Goal: Task Accomplishment & Management: Manage account settings

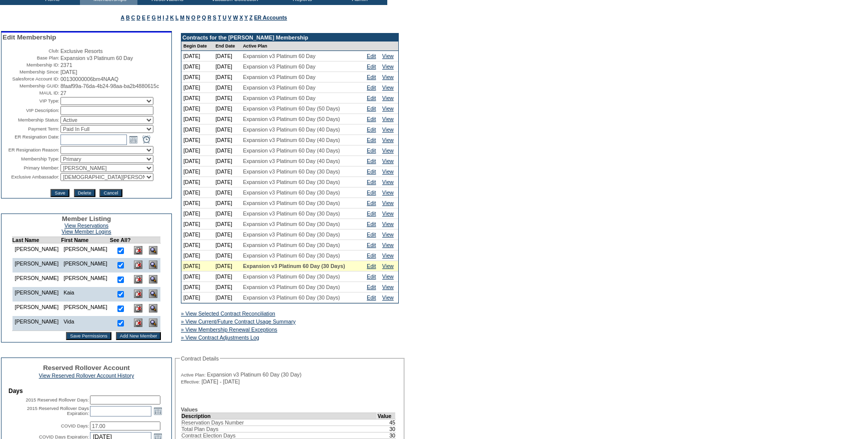
scroll to position [144, 0]
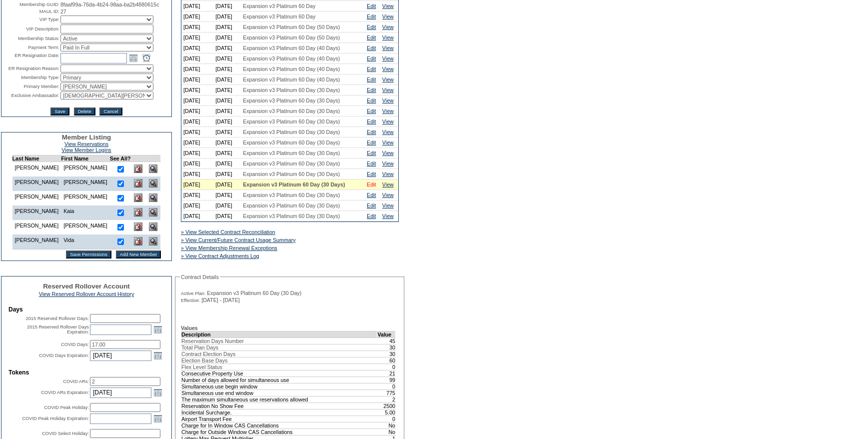
click at [373, 187] on link "Edit" at bounding box center [371, 184] width 9 height 6
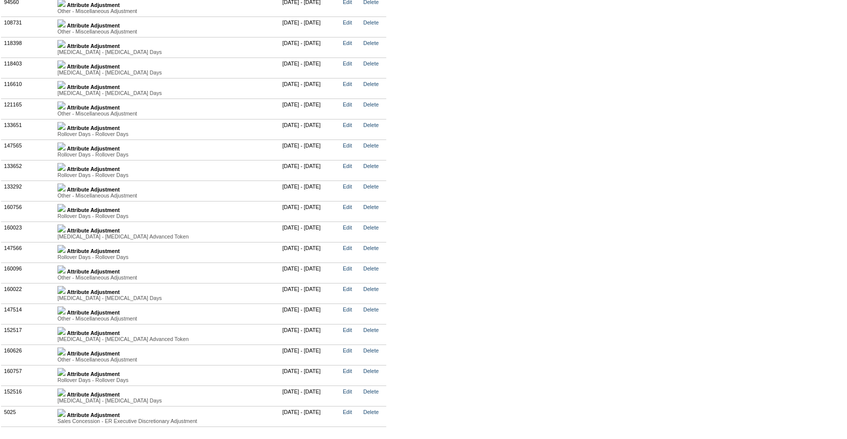
scroll to position [2605, 0]
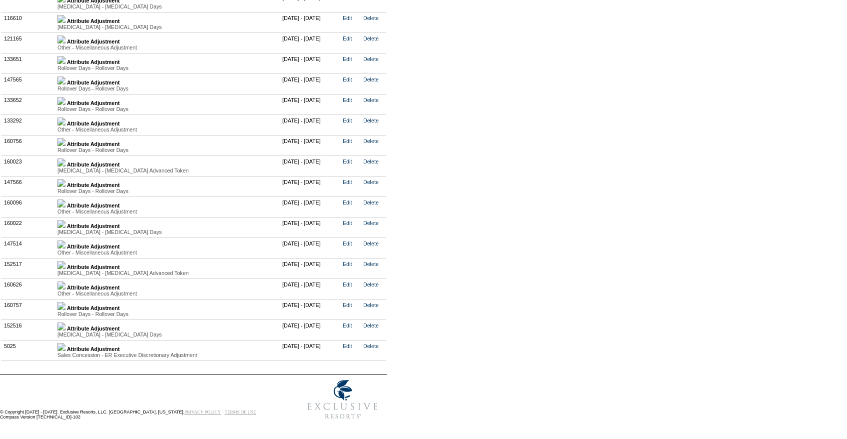
click at [65, 304] on img at bounding box center [61, 306] width 8 height 8
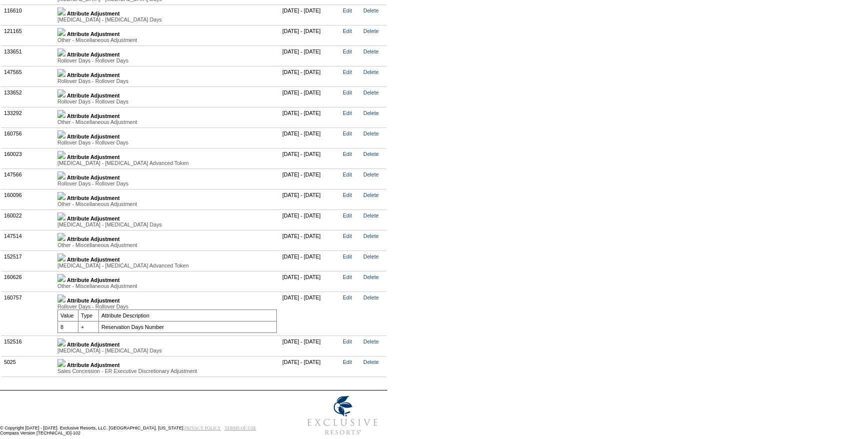
click at [65, 179] on img at bounding box center [61, 175] width 8 height 8
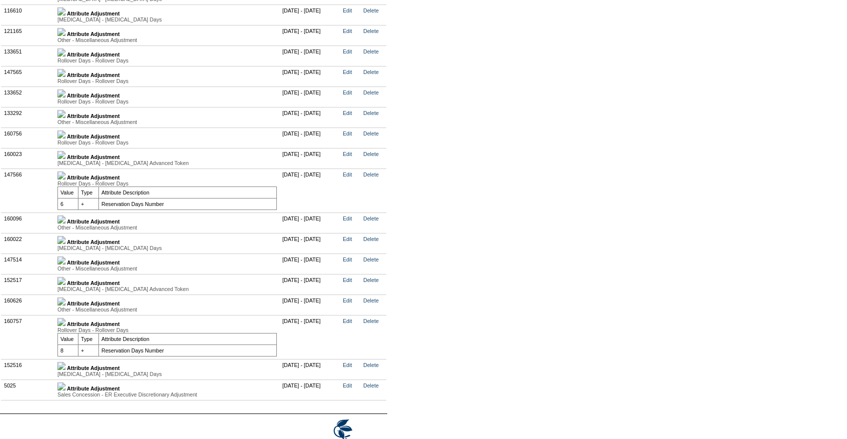
click at [65, 138] on img at bounding box center [61, 134] width 8 height 8
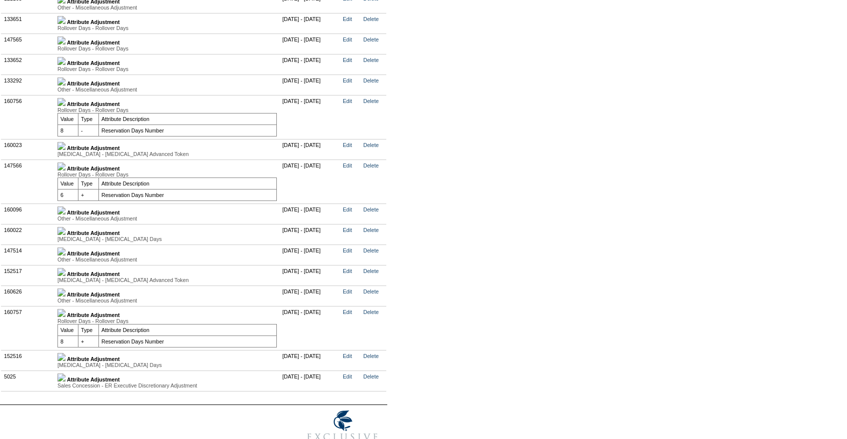
scroll to position [2640, 0]
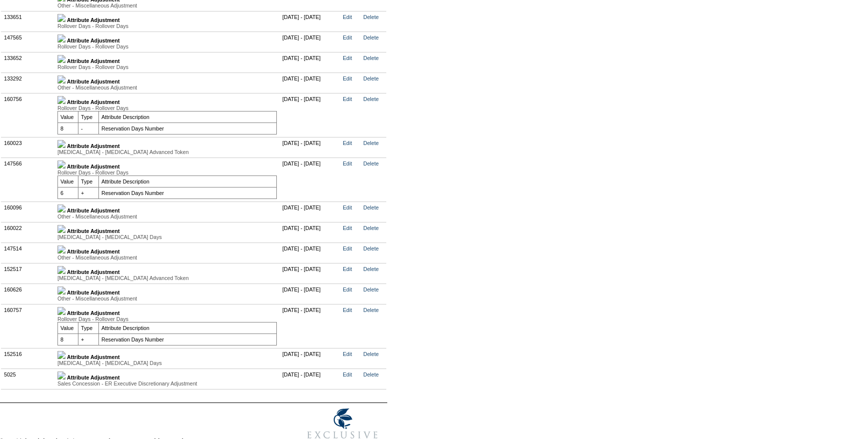
click at [65, 168] on img at bounding box center [61, 164] width 8 height 8
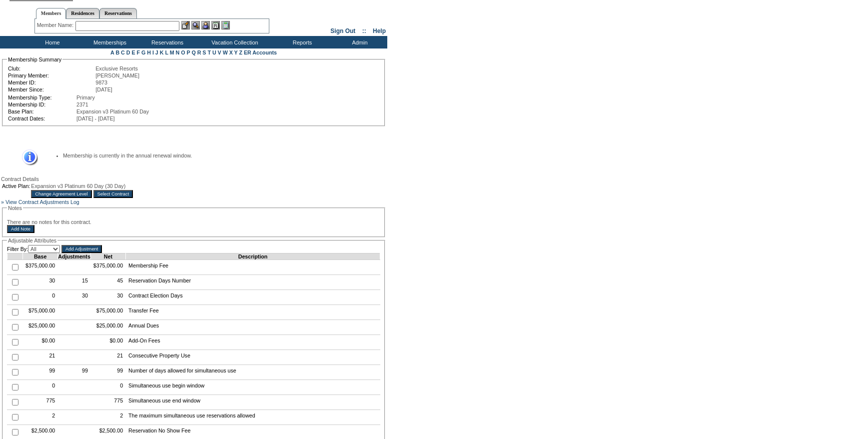
scroll to position [0, 0]
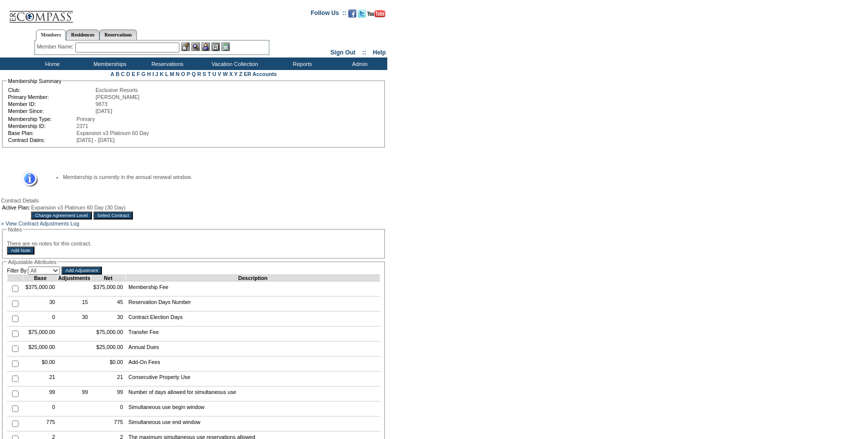
click at [133, 216] on input "Select Contract" at bounding box center [113, 215] width 40 height 8
